Goal: Task Accomplishment & Management: Use online tool/utility

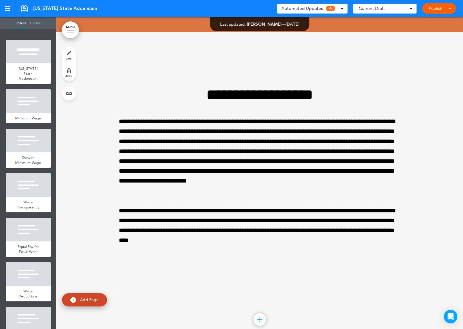
scroll to position [2549, 0]
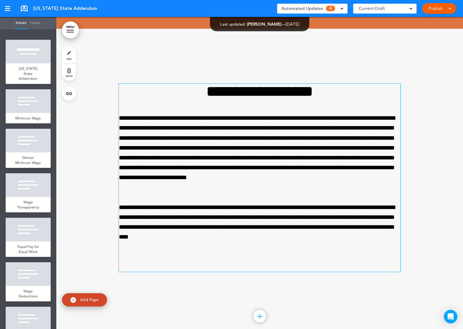
click at [275, 240] on p "**********" at bounding box center [260, 217] width 282 height 50
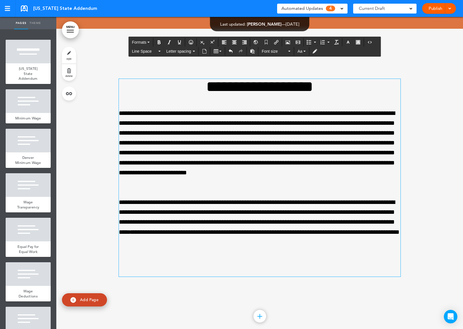
click at [421, 163] on div at bounding box center [259, 185] width 407 height 312
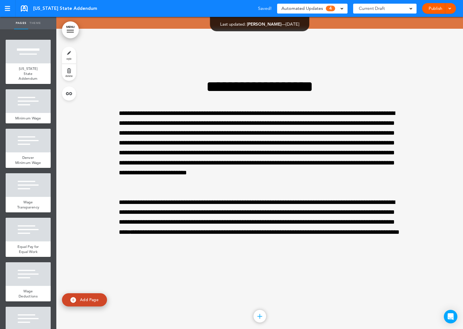
click at [449, 10] on div at bounding box center [449, 8] width 6 height 11
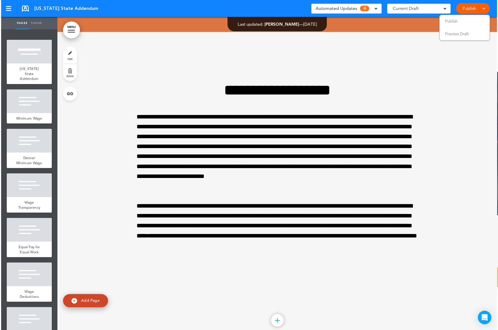
scroll to position [2554, 0]
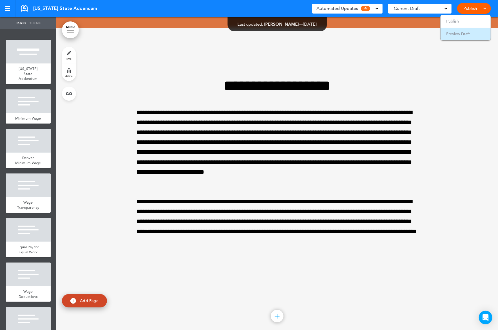
click at [459, 35] on span "Preview Draft" at bounding box center [459, 33] width 24 height 5
click at [463, 8] on link "Publish" at bounding box center [471, 8] width 18 height 11
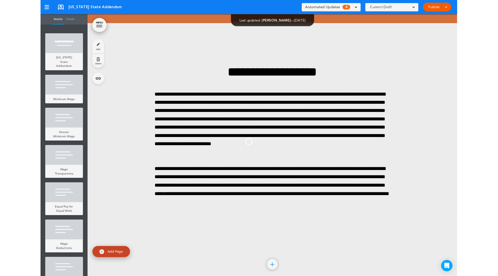
scroll to position [0, 0]
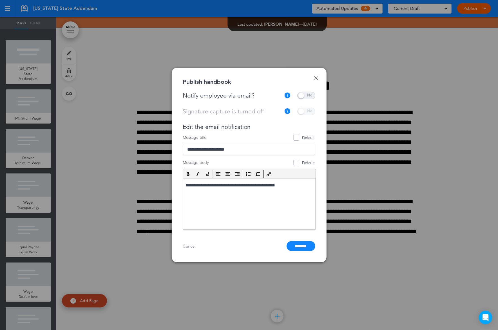
click at [310, 96] on span at bounding box center [307, 95] width 18 height 7
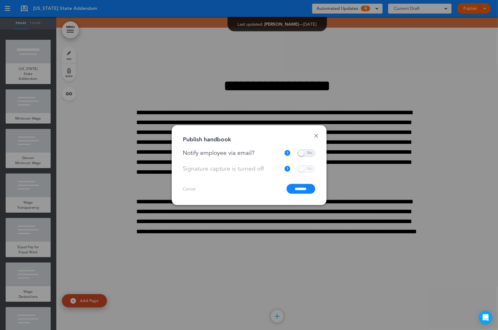
click at [221, 171] on div "Signature capture is turned off This current handbook is not collecting signatu…" at bounding box center [249, 168] width 132 height 7
click at [298, 187] on input "*******" at bounding box center [301, 189] width 29 height 10
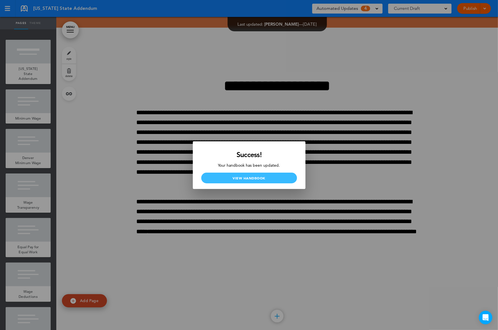
click at [266, 180] on link "View Handbook" at bounding box center [249, 177] width 96 height 11
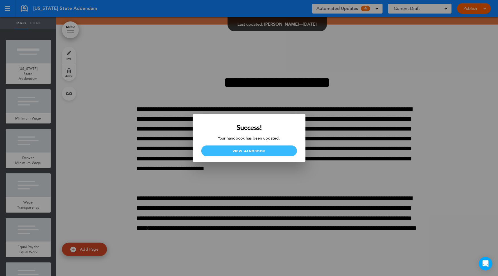
scroll to position [2549, 0]
